Goal: Check status: Check status

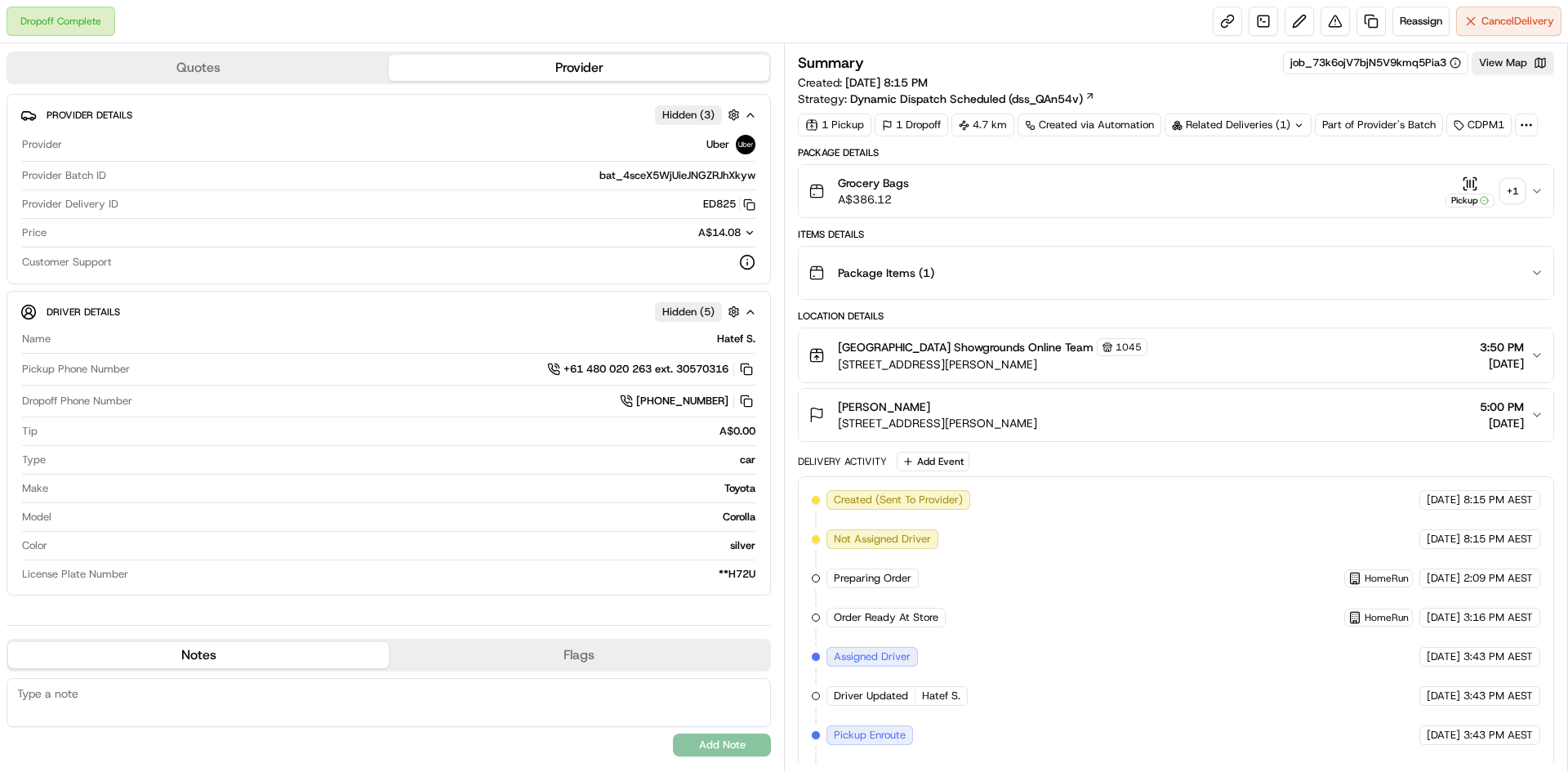
click at [1472, 196] on div "Pickup" at bounding box center [1470, 200] width 49 height 14
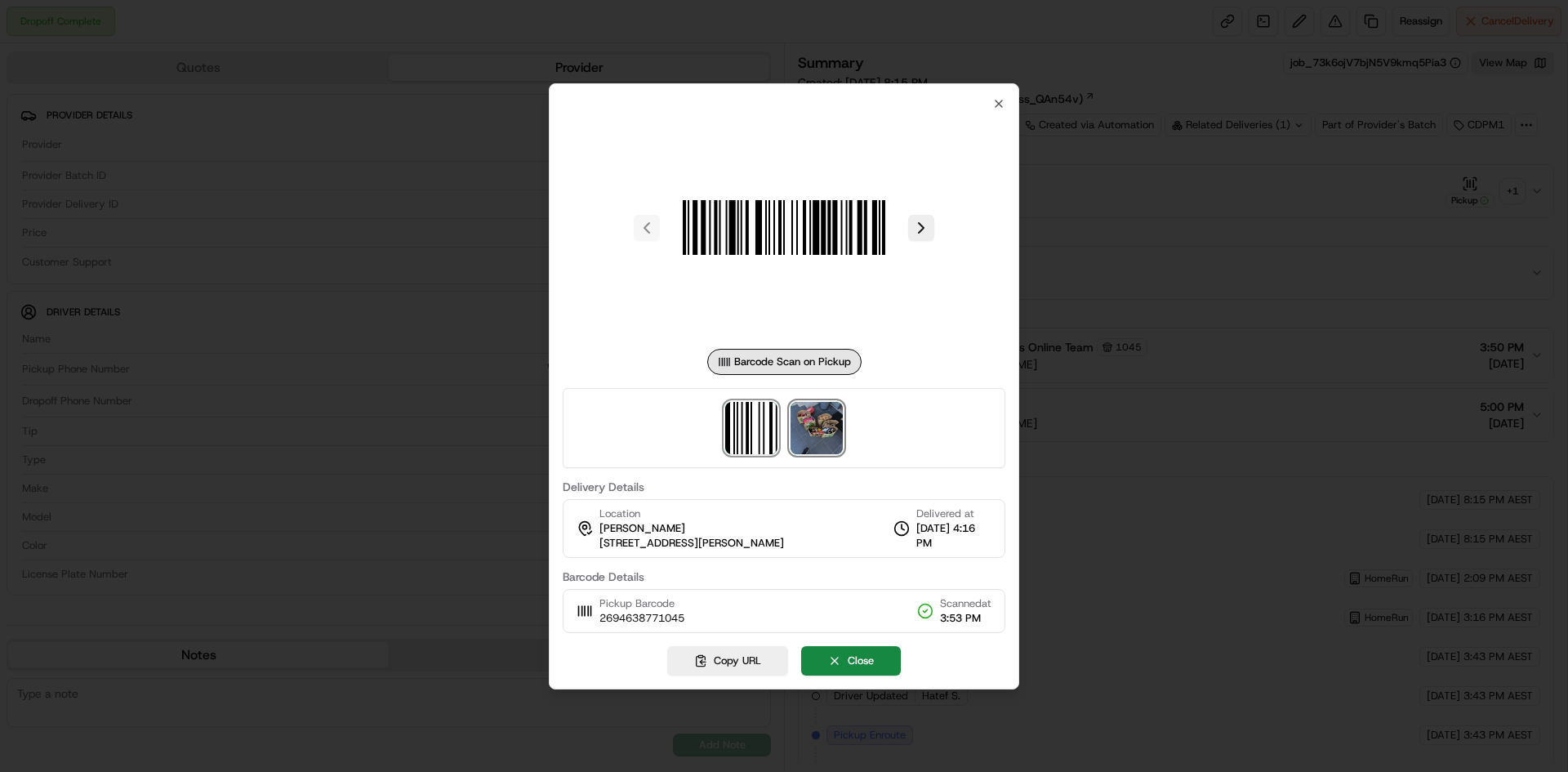
click at [818, 428] on img at bounding box center [817, 427] width 52 height 52
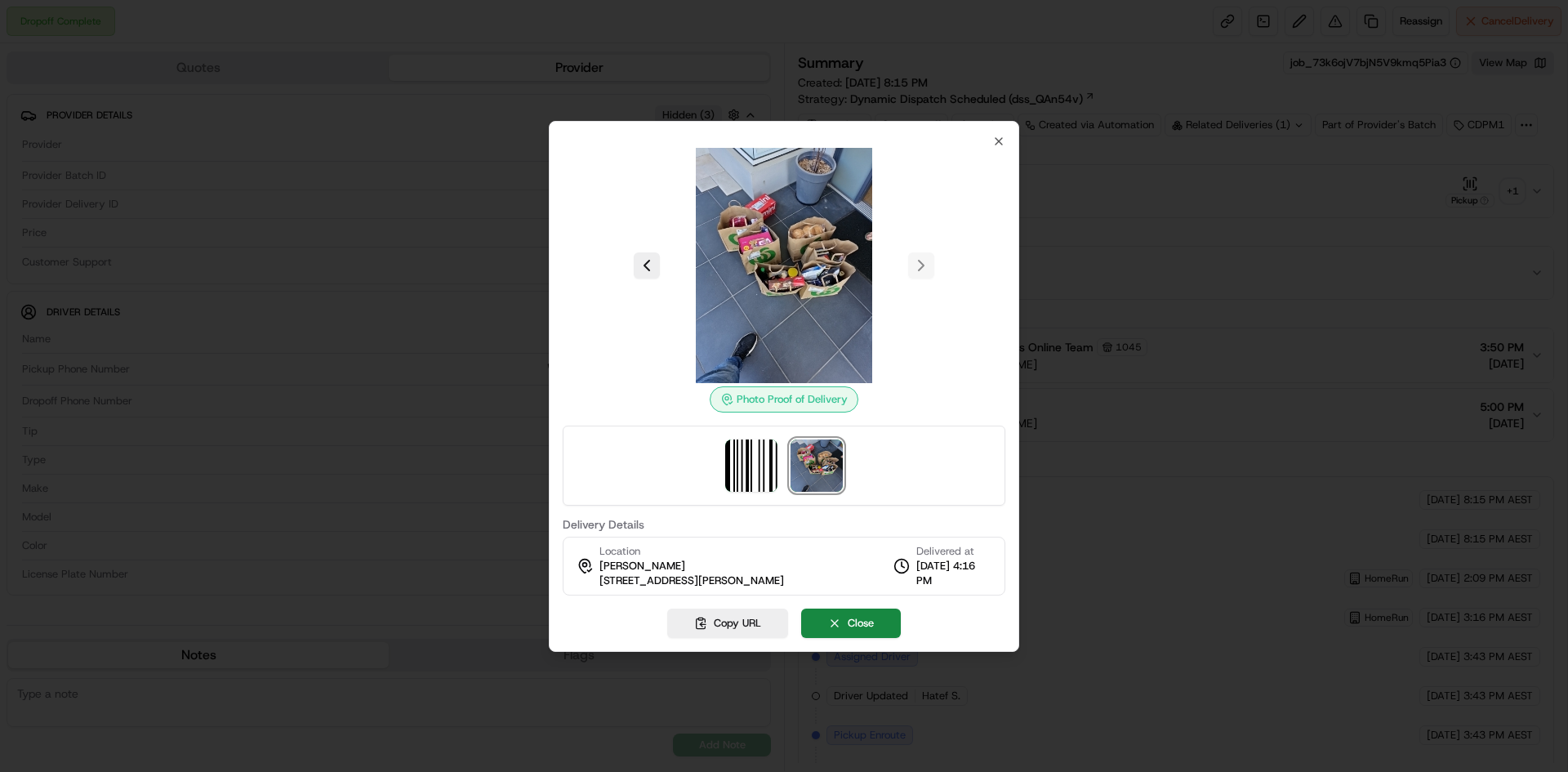
drag, startPoint x: 836, startPoint y: 251, endPoint x: 948, endPoint y: 220, distance: 116.2
click at [948, 220] on div at bounding box center [784, 266] width 443 height 236
click at [989, 146] on div "Photo Proof of Delivery Delivery Details Location [PERSON_NAME] [STREET_ADDRESS…" at bounding box center [784, 365] width 443 height 461
click at [996, 142] on icon "button" at bounding box center [998, 141] width 13 height 13
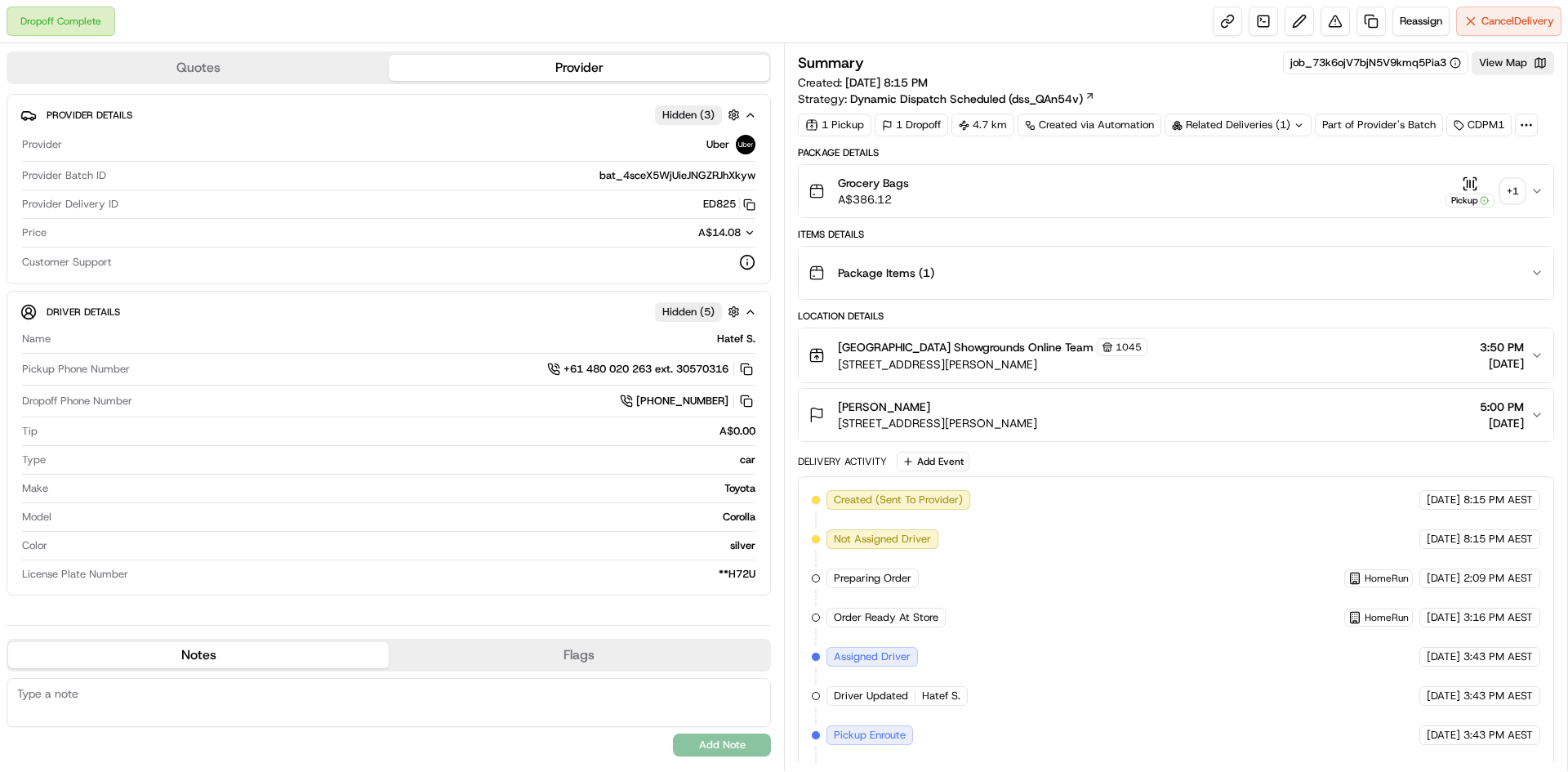
click at [1180, 367] on div "[GEOGRAPHIC_DATA] Showgrounds Online Team 1045 [STREET_ADDRESS][PERSON_NAME] 3:…" at bounding box center [1170, 355] width 722 height 34
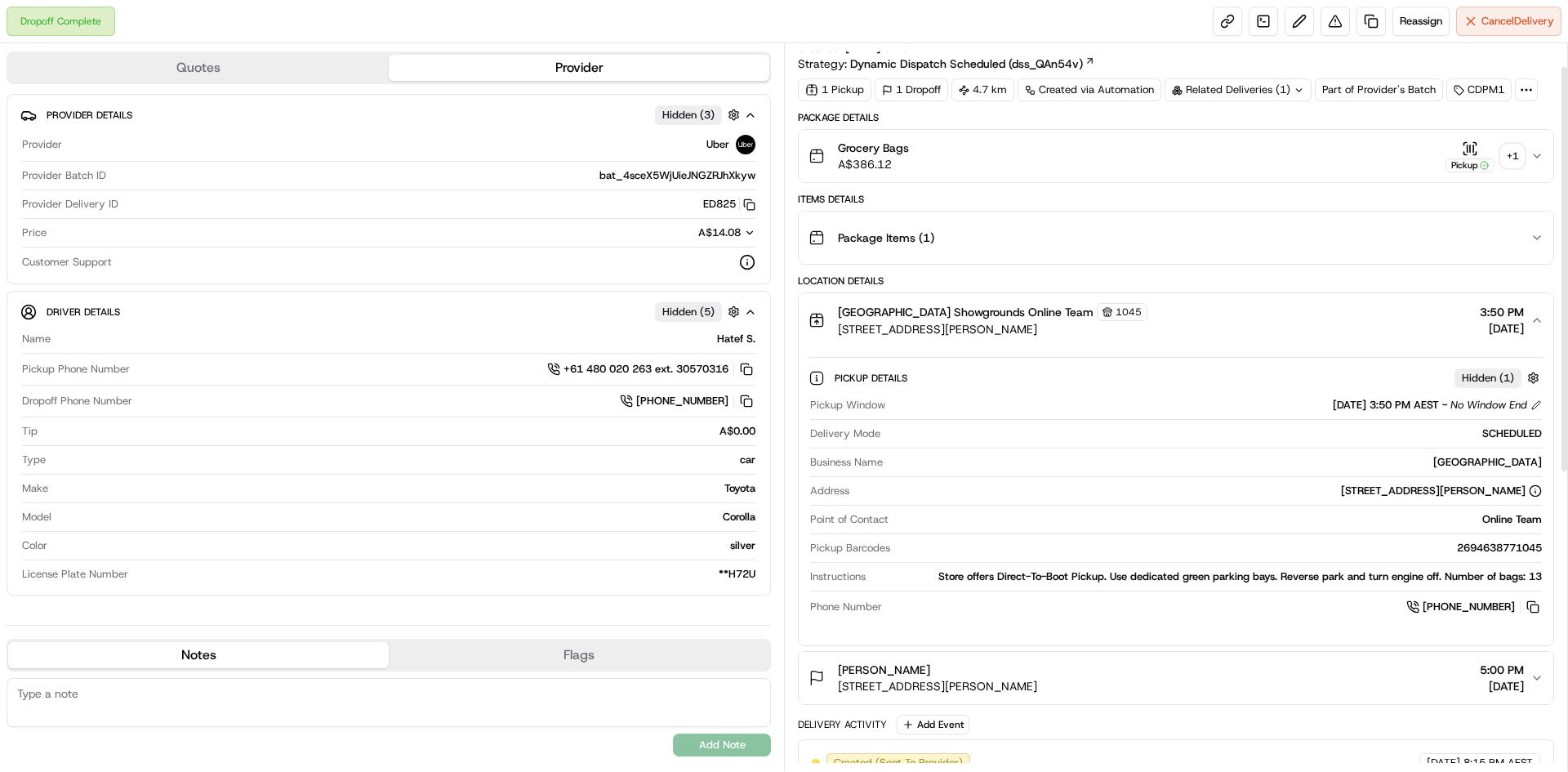
scroll to position [55, 0]
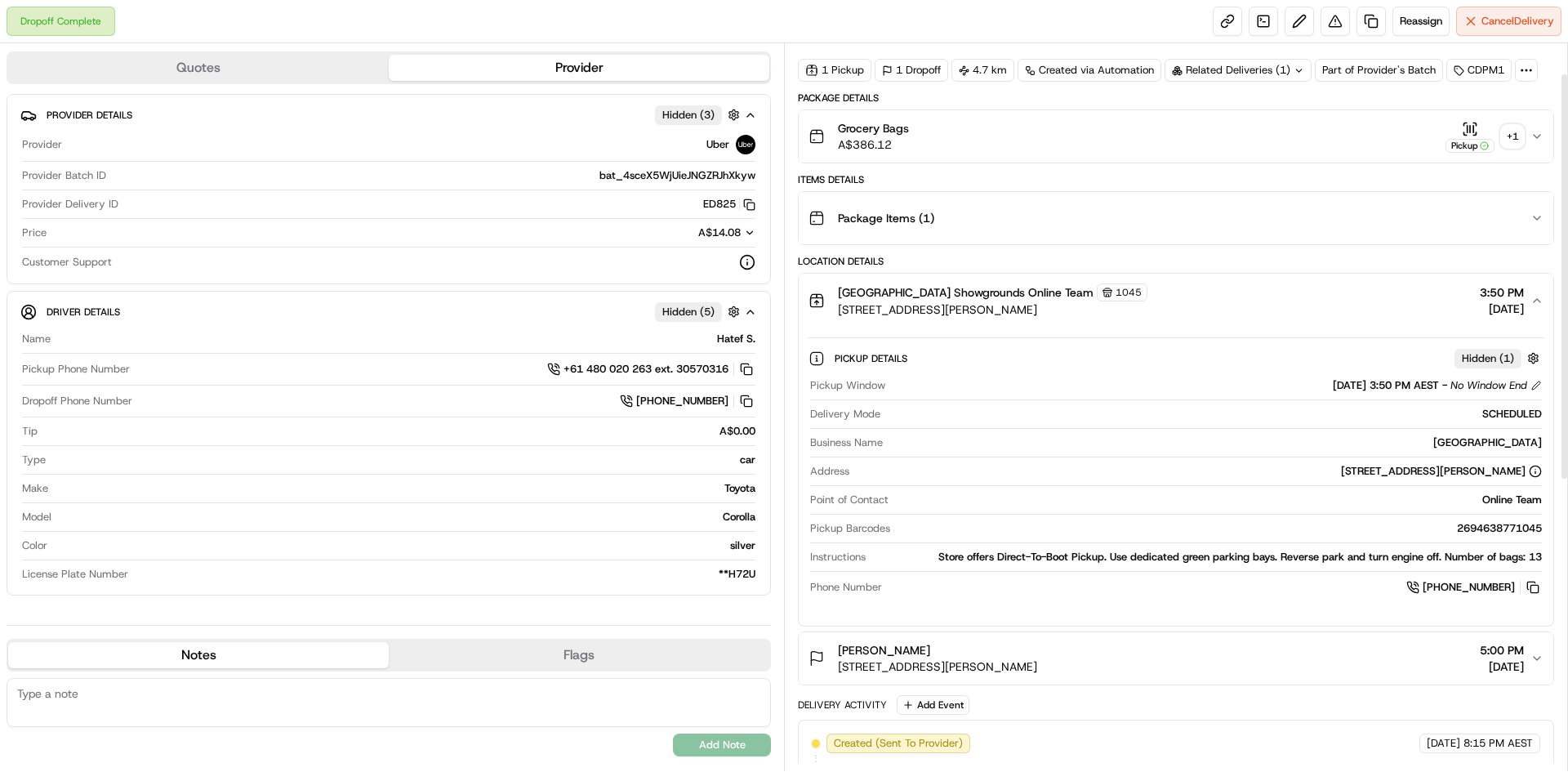
click at [1380, 139] on div "Grocery Bags A$386.12 Pickup + 1" at bounding box center [1170, 136] width 722 height 33
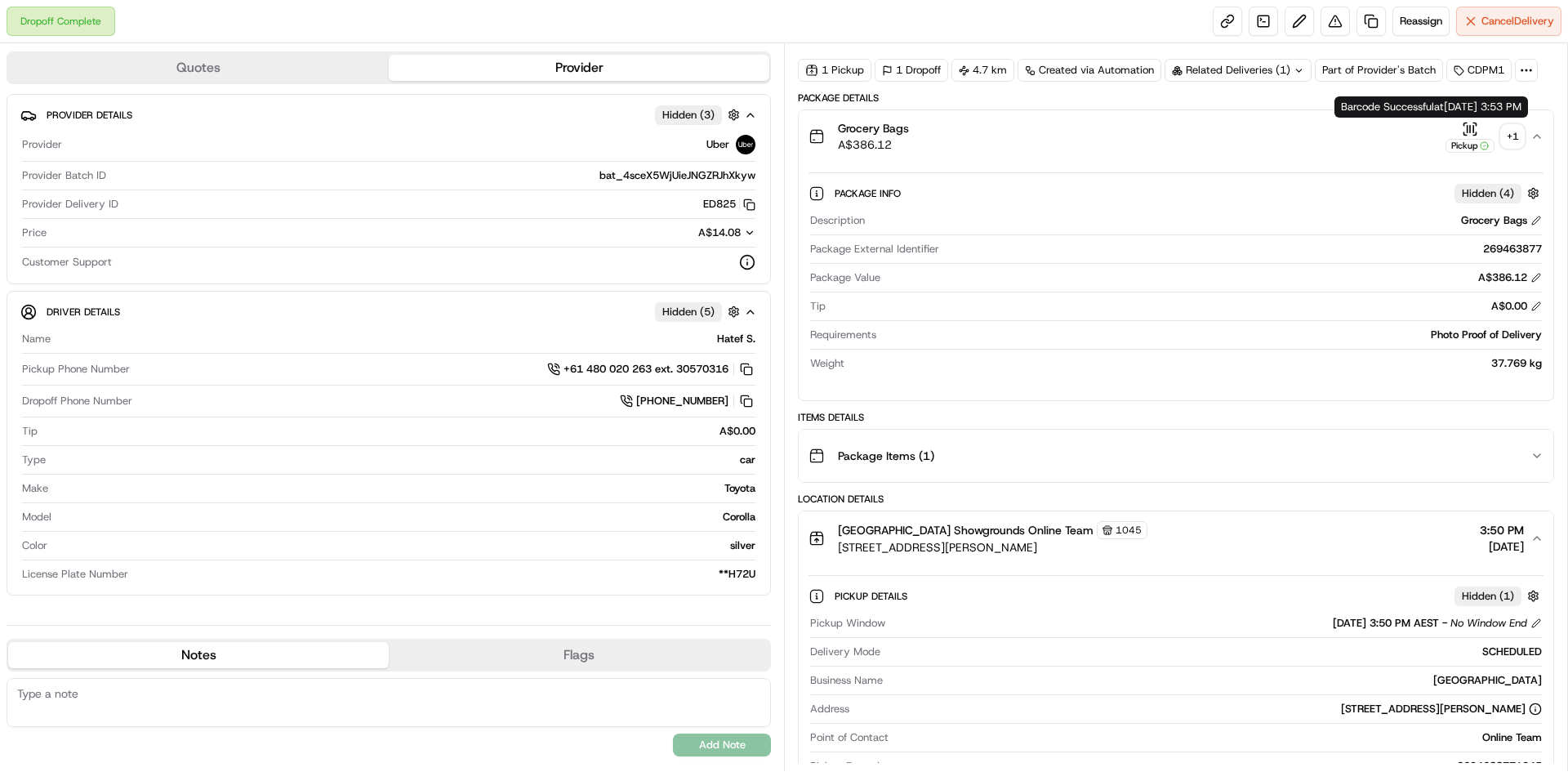
click at [1498, 135] on button "Pickup + 1" at bounding box center [1485, 137] width 78 height 32
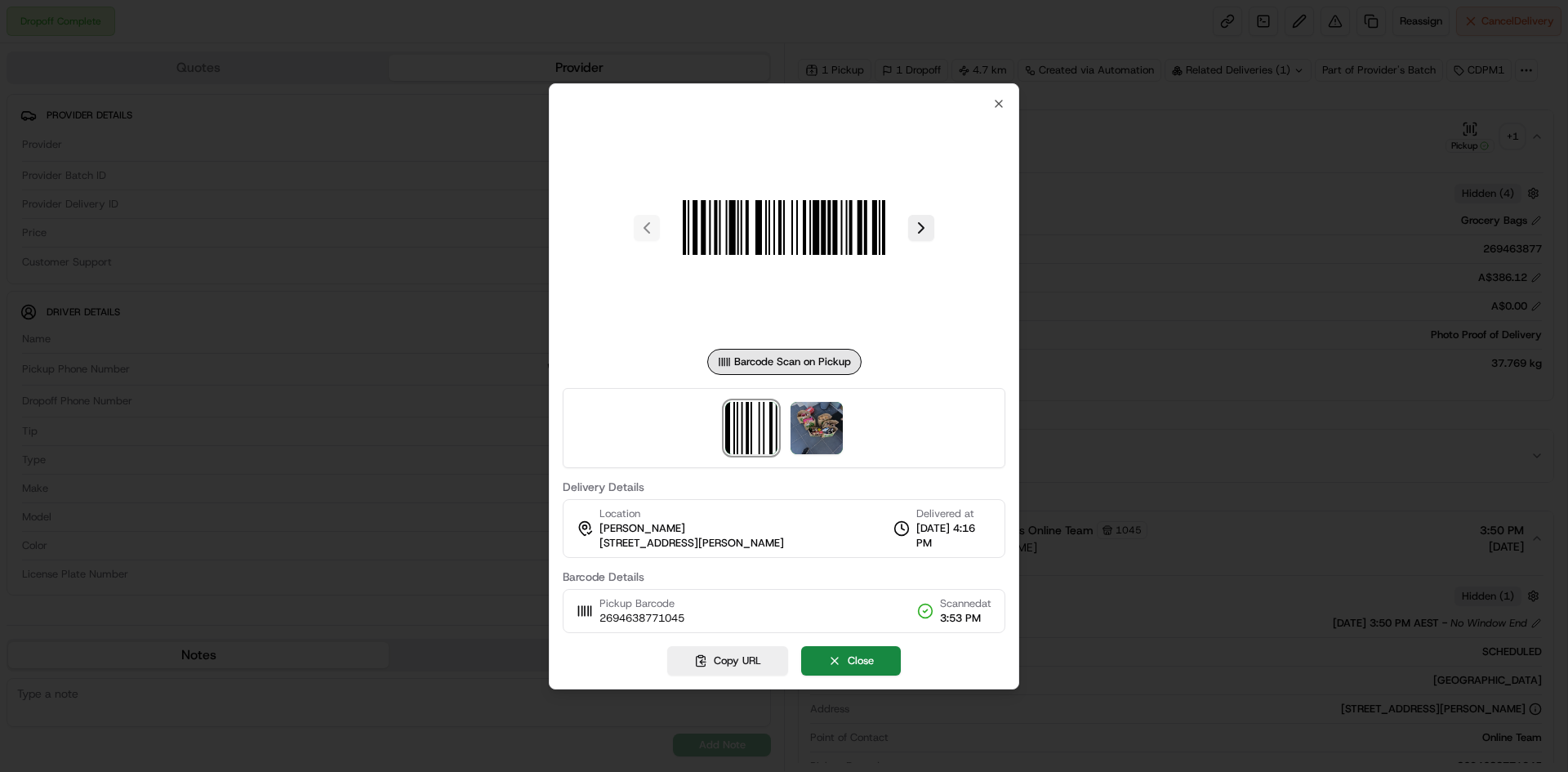
drag, startPoint x: 860, startPoint y: 400, endPoint x: 838, endPoint y: 412, distance: 25.1
click at [851, 404] on div at bounding box center [784, 427] width 443 height 80
click at [838, 412] on img at bounding box center [817, 427] width 52 height 52
